Goal: Check status

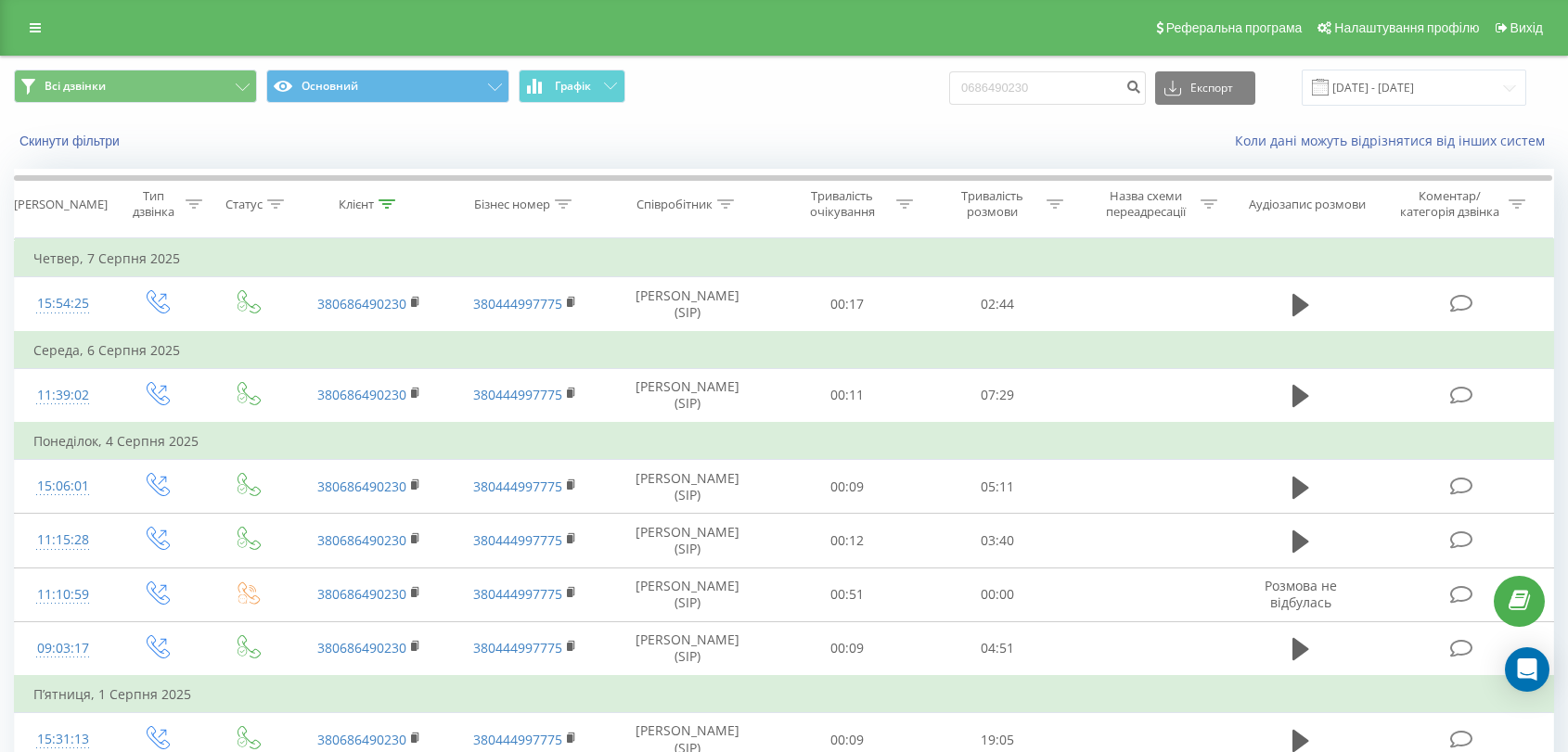
click at [1050, 90] on input "0686490230" at bounding box center [1047, 88] width 196 height 34
type input "380679643797"
